Goal: Complete application form

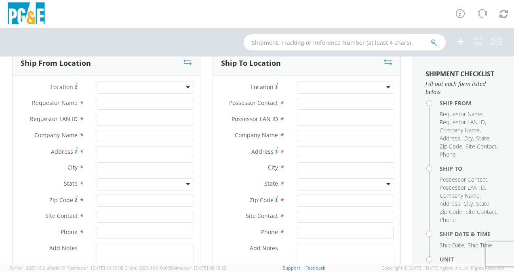
scroll to position [63, 0]
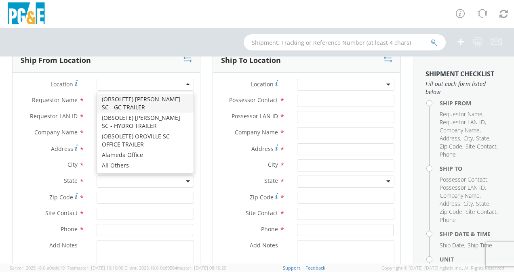
click at [167, 83] on div at bounding box center [145, 85] width 97 height 12
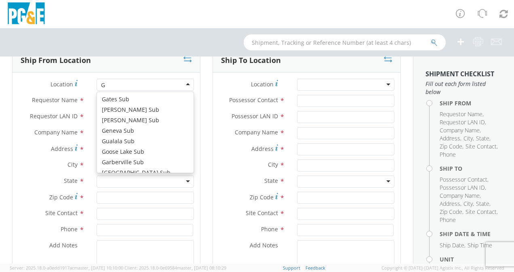
scroll to position [1267, 0]
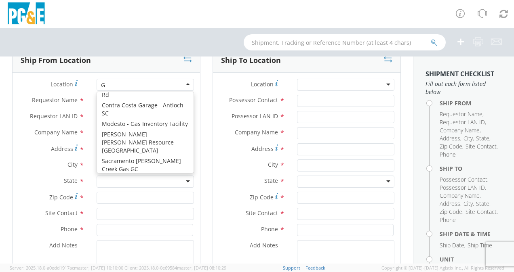
type input "Gu"
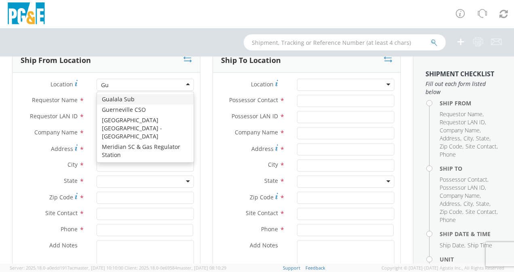
scroll to position [0, 0]
type input "PG&E"
type input "[GEOGRAPHIC_DATA]"
type input "Gualala"
type input "95445"
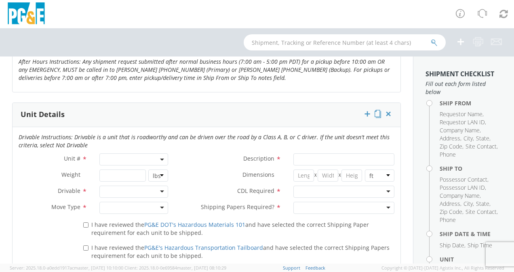
scroll to position [371, 0]
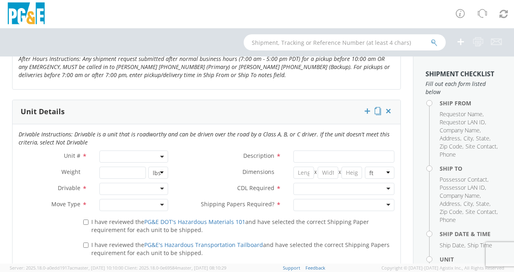
click at [160, 156] on b at bounding box center [162, 157] width 4 height 2
click at [129, 173] on input "search" at bounding box center [132, 170] width 63 height 12
click at [122, 172] on input "Other" at bounding box center [132, 170] width 63 height 12
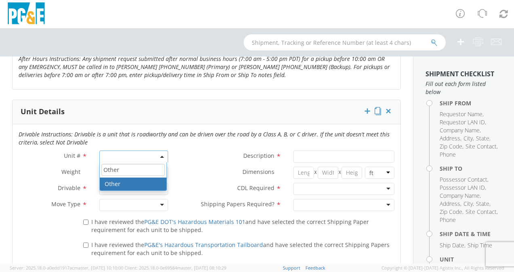
type input "Other"
select select "Other"
select select "? undefined:undefined ?"
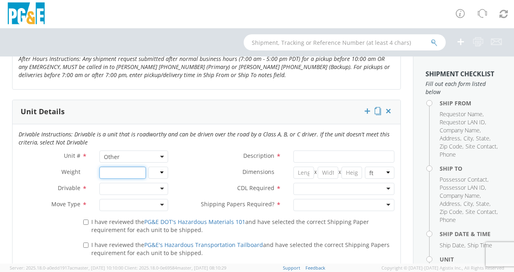
click at [131, 171] on input "number" at bounding box center [122, 173] width 46 height 12
click at [160, 187] on div at bounding box center [133, 189] width 69 height 12
click at [159, 201] on div at bounding box center [133, 205] width 69 height 12
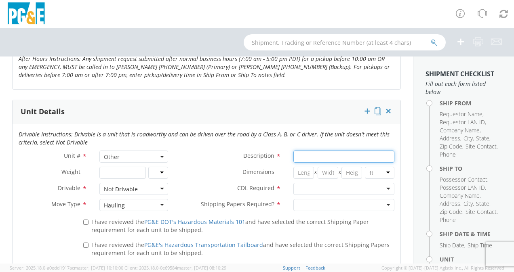
click at [312, 156] on input "Description *" at bounding box center [343, 157] width 101 height 12
type input "Sea van"
click at [302, 171] on input "number" at bounding box center [303, 173] width 21 height 12
type input "20"
type input "8"
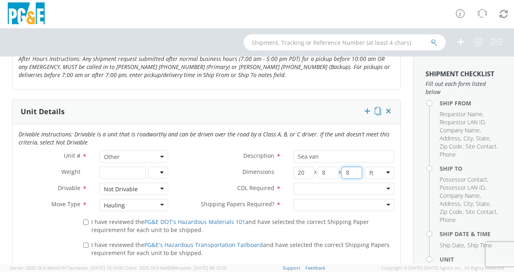
type input "8"
click at [383, 186] on div at bounding box center [343, 189] width 101 height 12
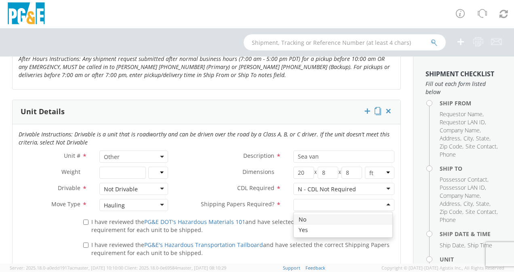
click at [384, 203] on div at bounding box center [343, 205] width 101 height 12
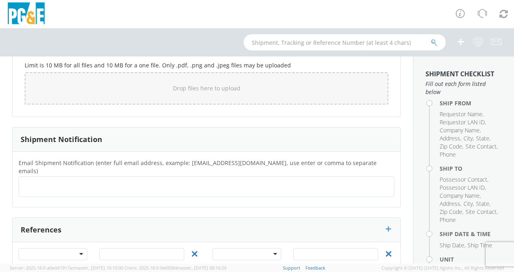
scroll to position [727, 0]
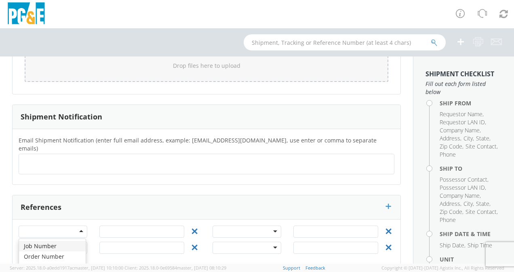
click at [79, 226] on div at bounding box center [53, 232] width 69 height 12
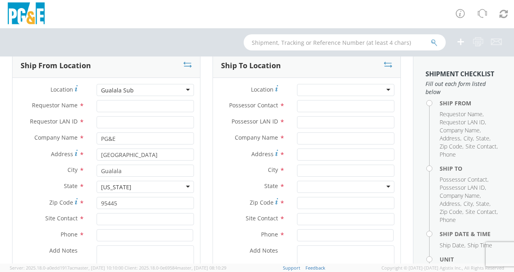
scroll to position [68, 0]
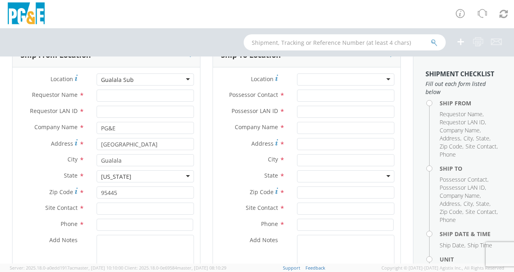
click at [381, 79] on div at bounding box center [345, 80] width 97 height 12
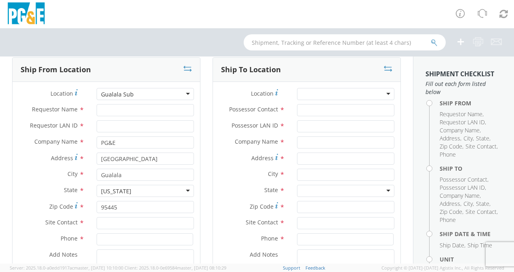
scroll to position [57, 0]
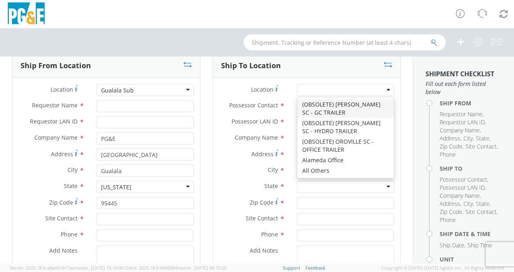
click at [337, 86] on div at bounding box center [345, 90] width 97 height 12
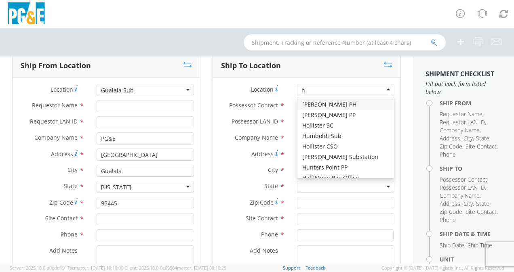
type input "hu"
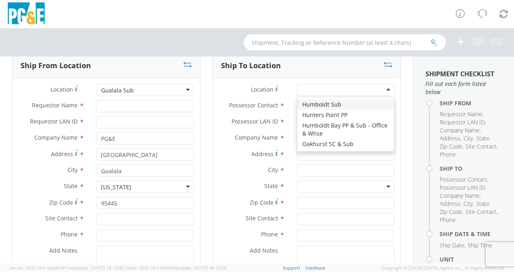
type input "PG&E"
type input "[STREET_ADDRESS][PERSON_NAME]"
type input "Eureka"
type input "95503"
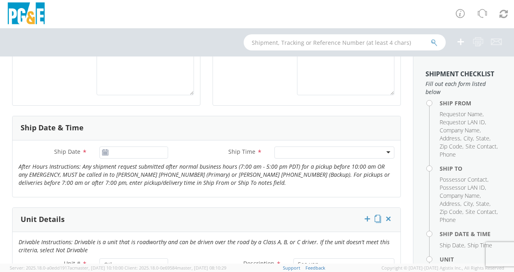
scroll to position [274, 0]
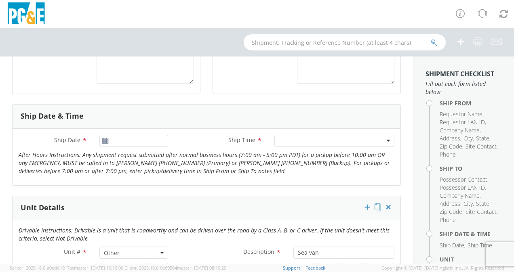
click at [384, 139] on div at bounding box center [334, 141] width 120 height 12
